Goal: Navigation & Orientation: Find specific page/section

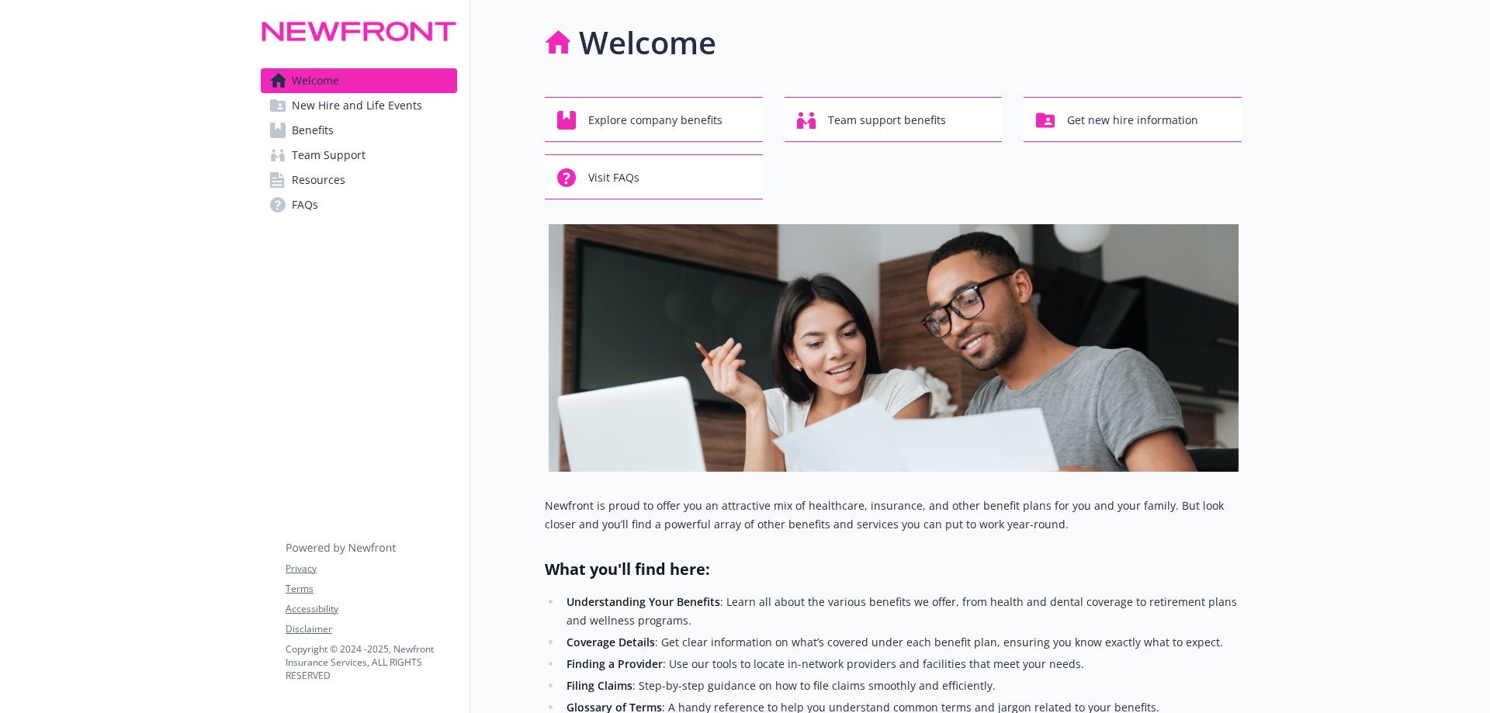
click at [353, 123] on link "Benefits" at bounding box center [359, 130] width 196 height 25
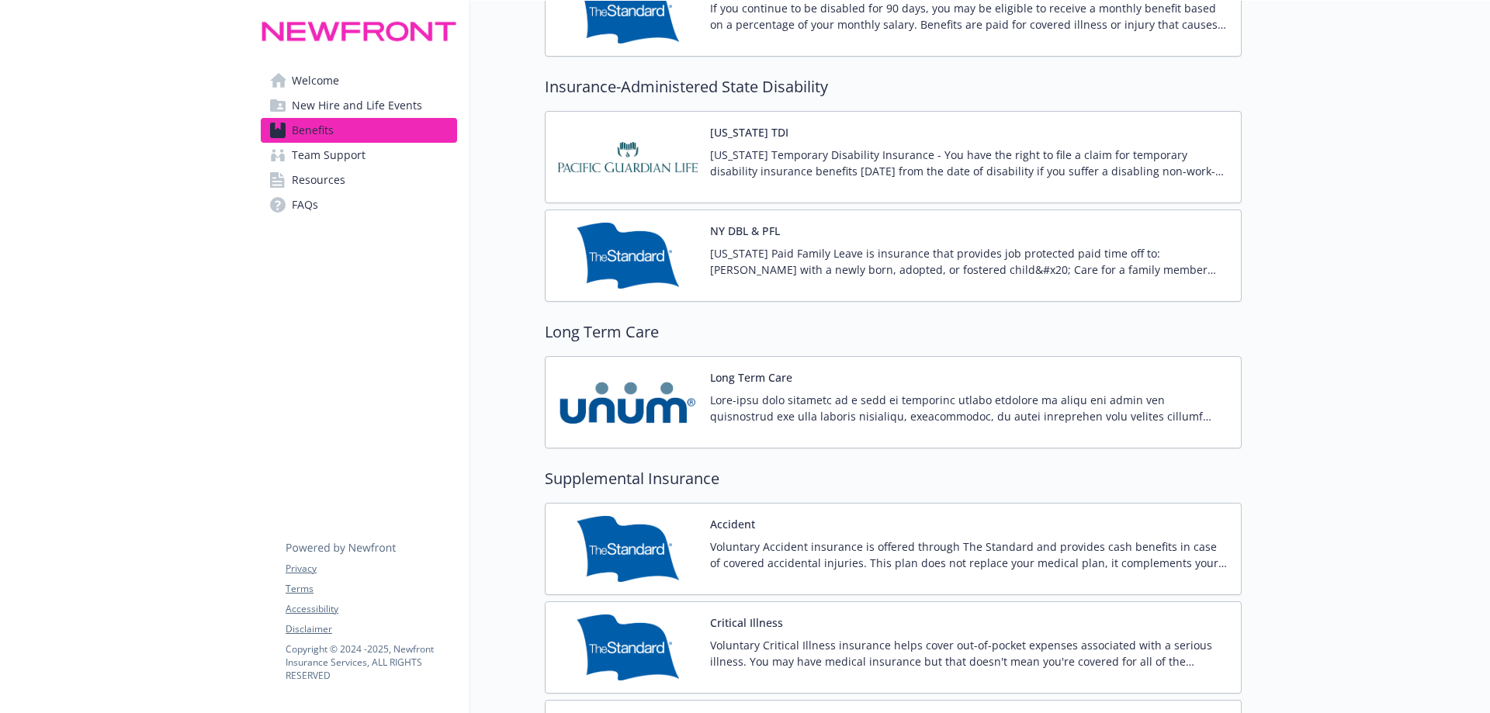
click at [305, 177] on span "Resources" at bounding box center [319, 180] width 54 height 25
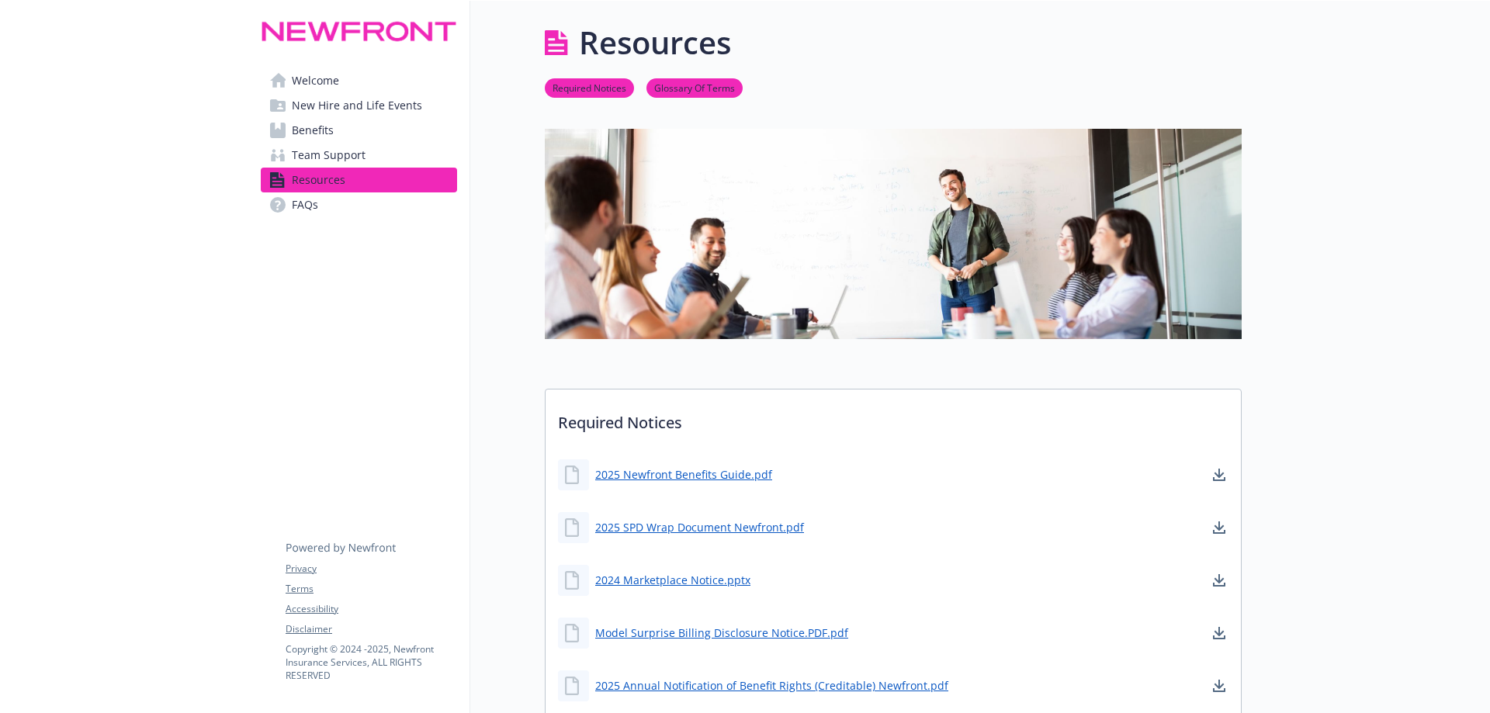
click at [303, 74] on span "Welcome" at bounding box center [315, 80] width 47 height 25
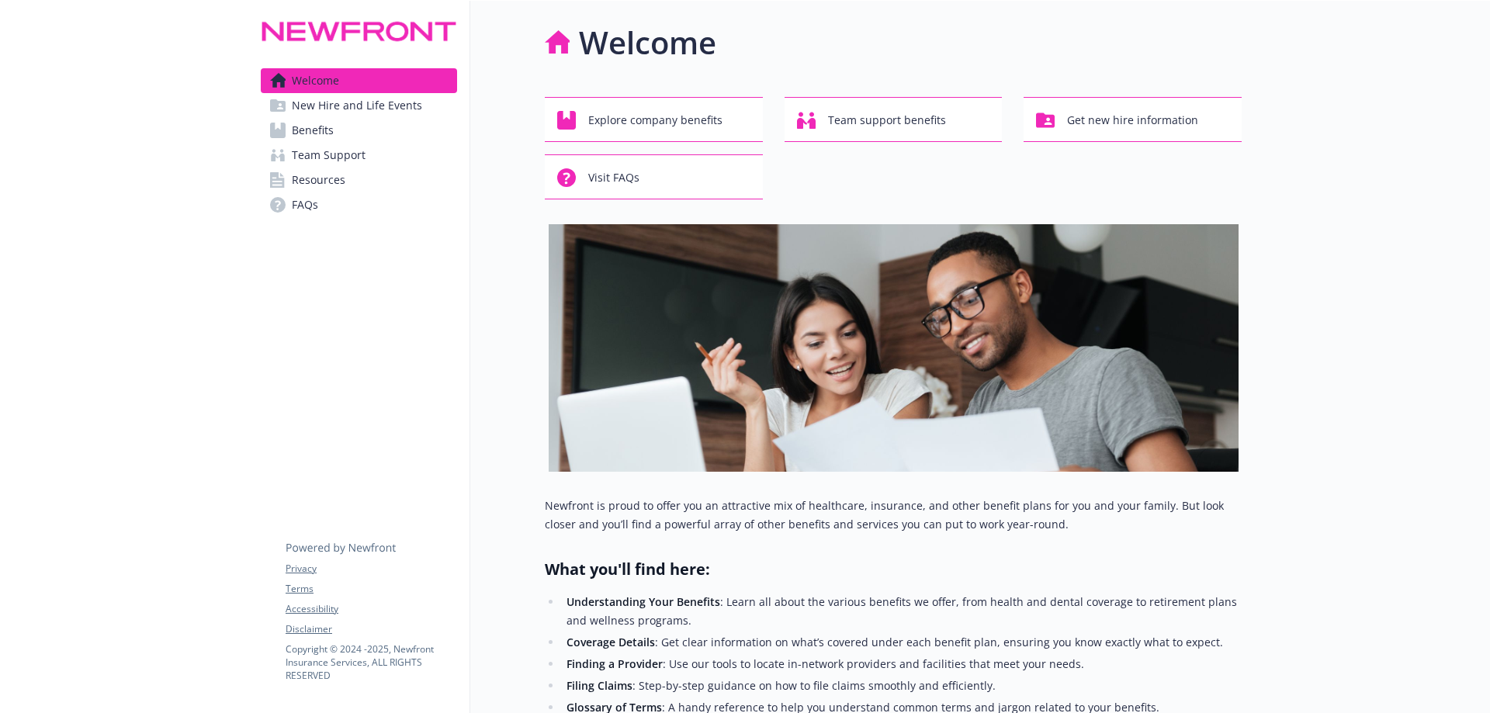
click at [347, 113] on span "New Hire and Life Events" at bounding box center [357, 105] width 130 height 25
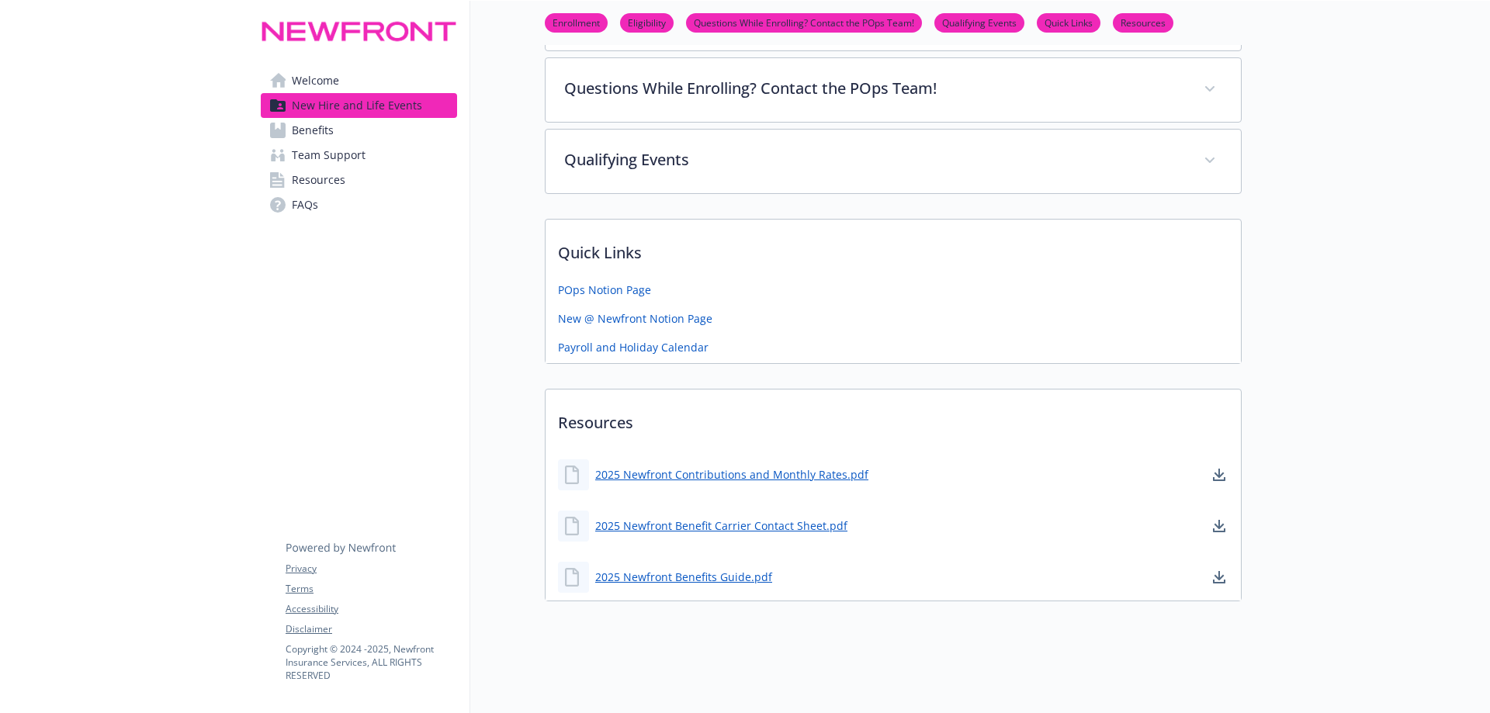
scroll to position [476, 0]
